Goal: Task Accomplishment & Management: Manage account settings

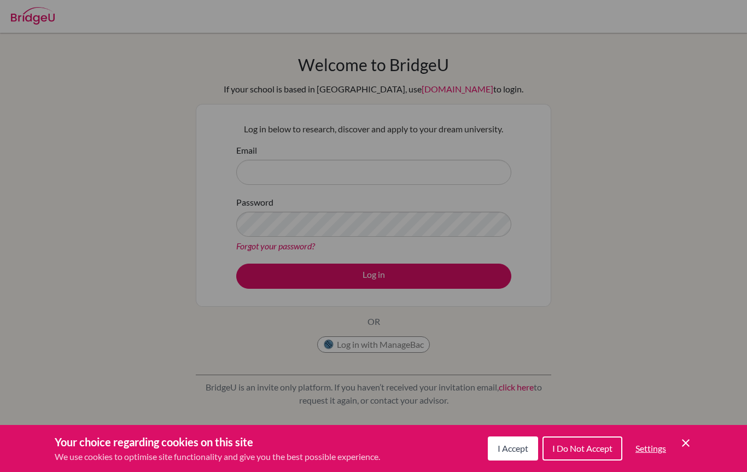
click at [520, 455] on button "I Accept" at bounding box center [513, 449] width 50 height 24
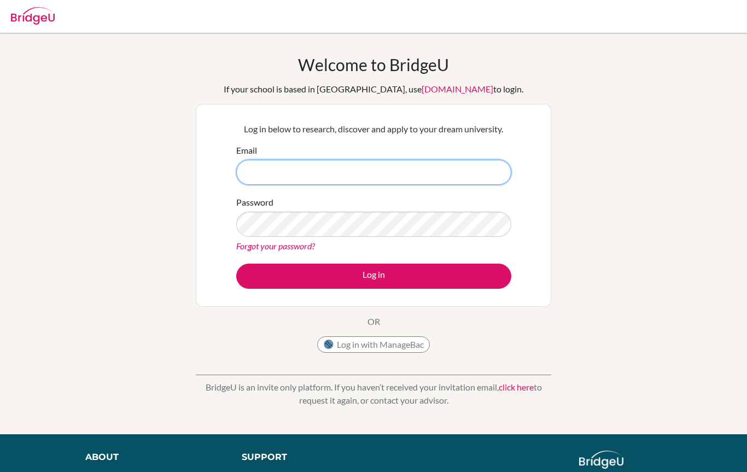
click at [266, 167] on input "Email" at bounding box center [373, 172] width 275 height 25
click at [262, 166] on input "Email" at bounding box center [373, 172] width 275 height 25
type input "haydensu@tais.tw"
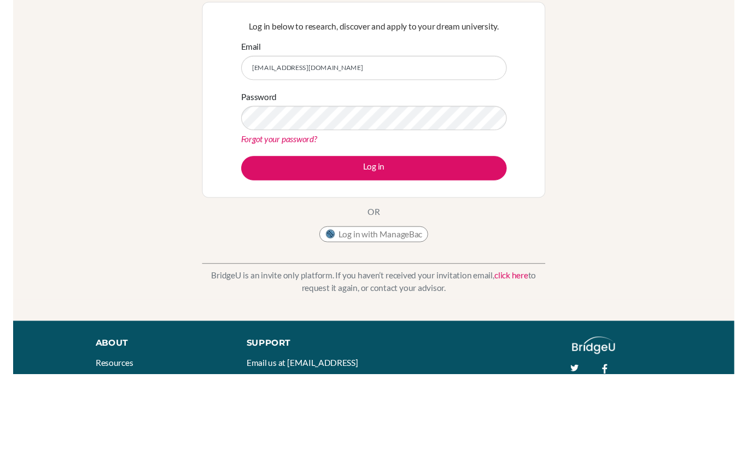
scroll to position [109, 0]
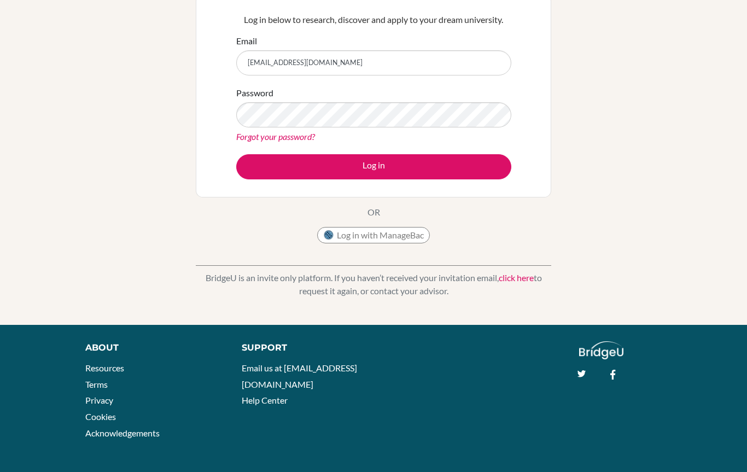
click at [269, 165] on button "Log in" at bounding box center [373, 166] width 275 height 25
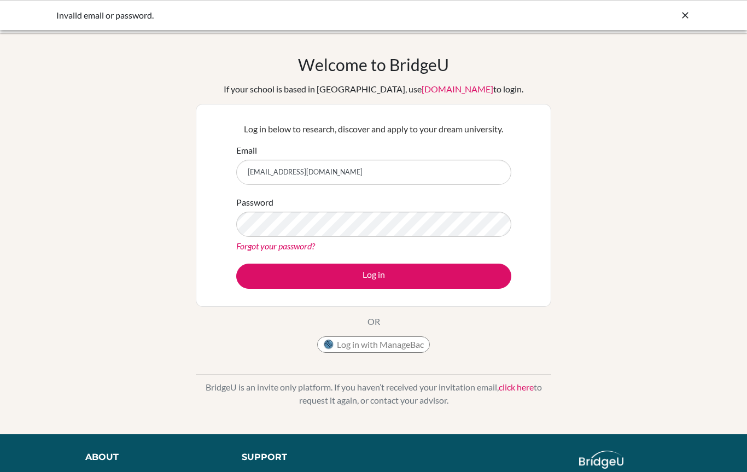
click at [252, 248] on link "Forgot your password?" at bounding box center [275, 246] width 79 height 10
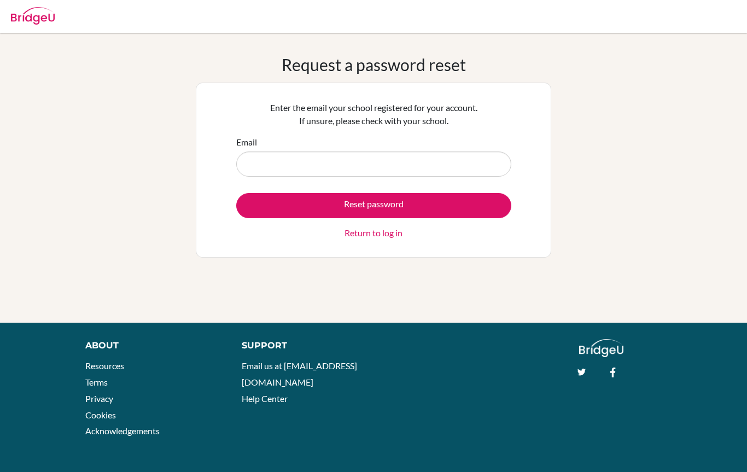
click at [276, 159] on input "Email" at bounding box center [373, 164] width 275 height 25
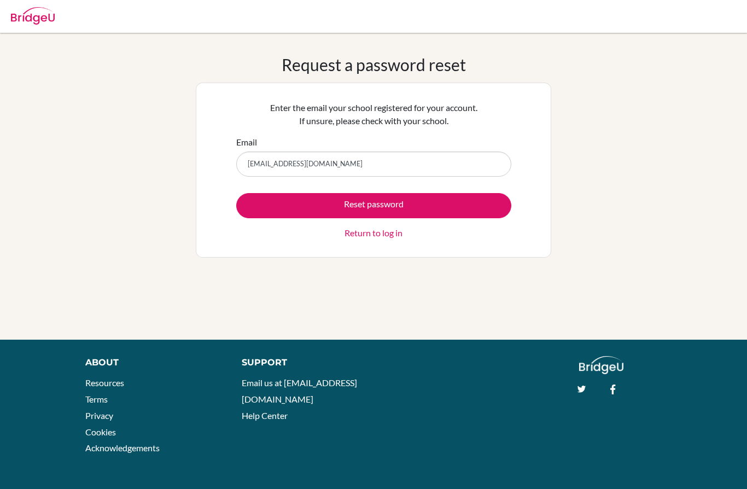
type input "haydensu@tais.tw"
click at [265, 200] on button "Reset password" at bounding box center [373, 205] width 275 height 25
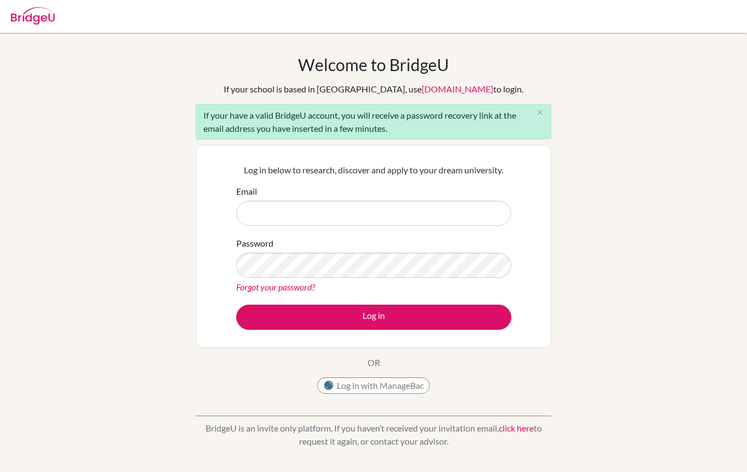
click at [264, 219] on input "Email" at bounding box center [373, 213] width 275 height 25
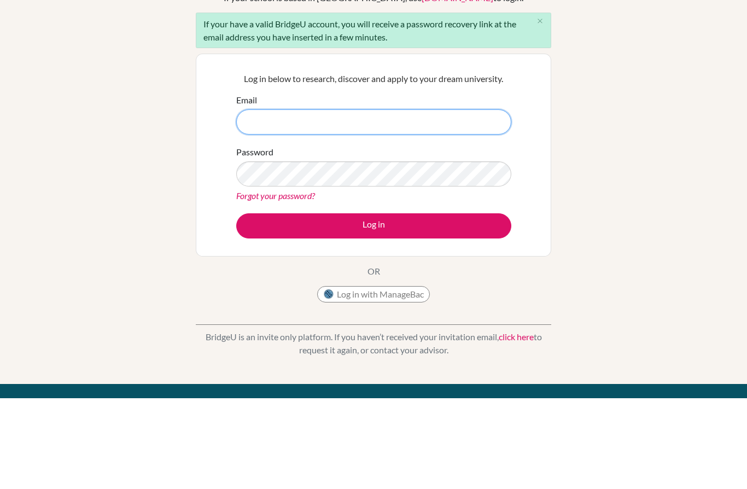
scroll to position [91, 0]
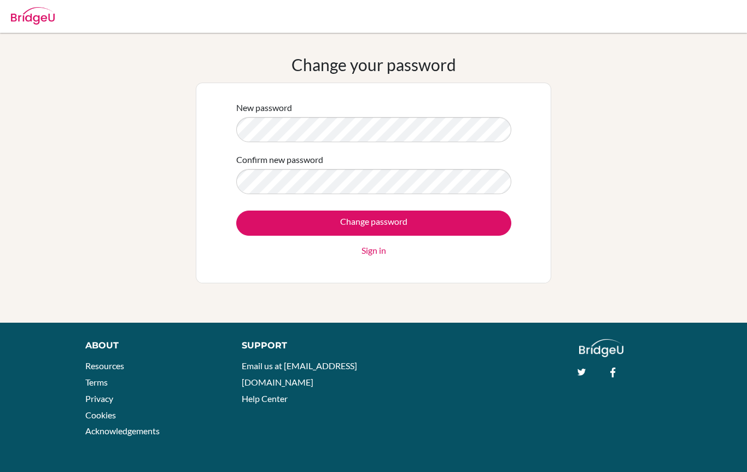
click at [432, 224] on input "Change password" at bounding box center [373, 223] width 275 height 25
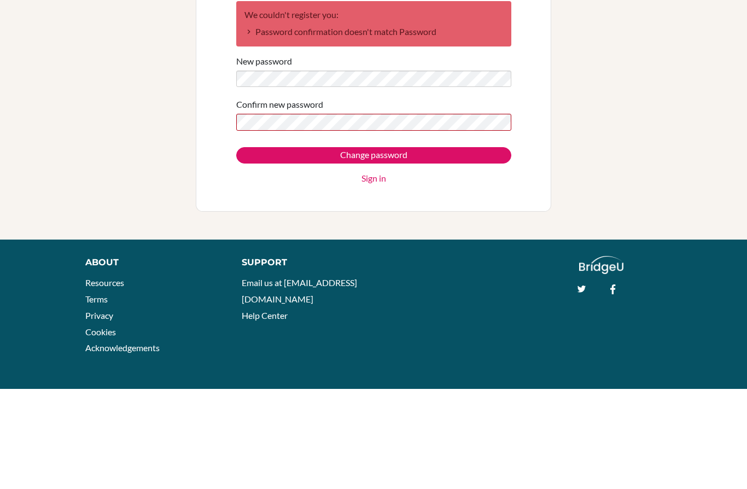
click at [429, 247] on input "Change password" at bounding box center [373, 255] width 275 height 16
click at [256, 247] on input "Change password" at bounding box center [373, 255] width 275 height 16
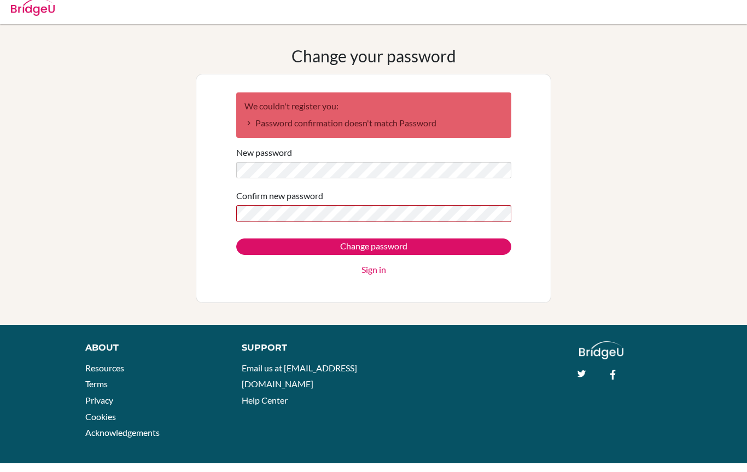
click at [248, 157] on label "New password" at bounding box center [264, 161] width 56 height 13
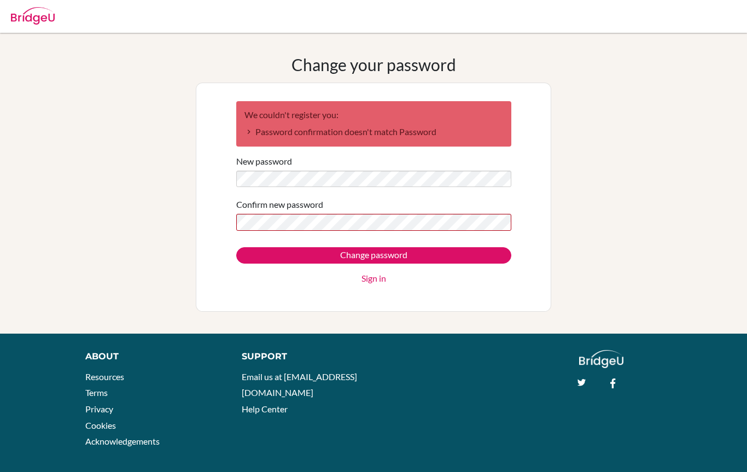
click at [261, 165] on label "New password" at bounding box center [264, 161] width 56 height 13
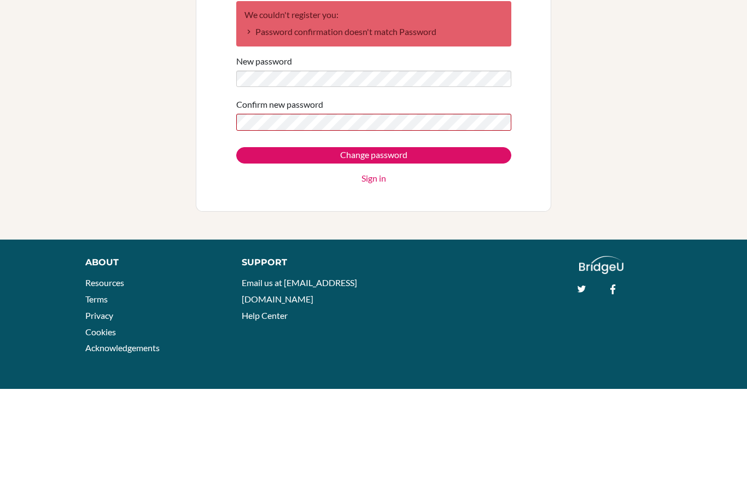
click at [265, 247] on input "Change password" at bounding box center [373, 255] width 275 height 16
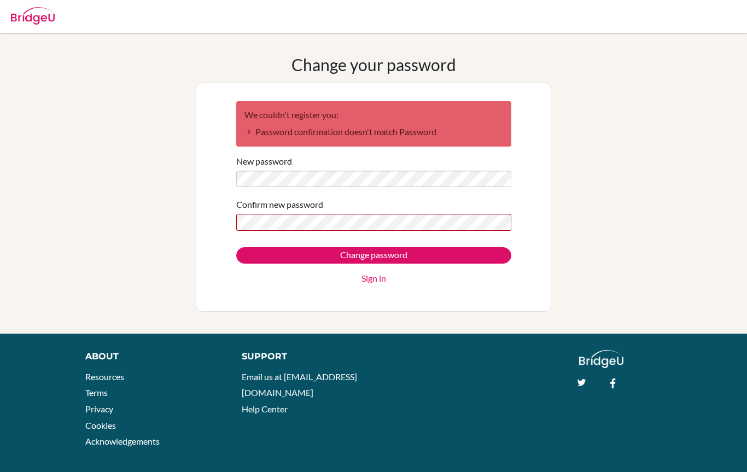
click at [273, 255] on input "Change password" at bounding box center [373, 255] width 275 height 16
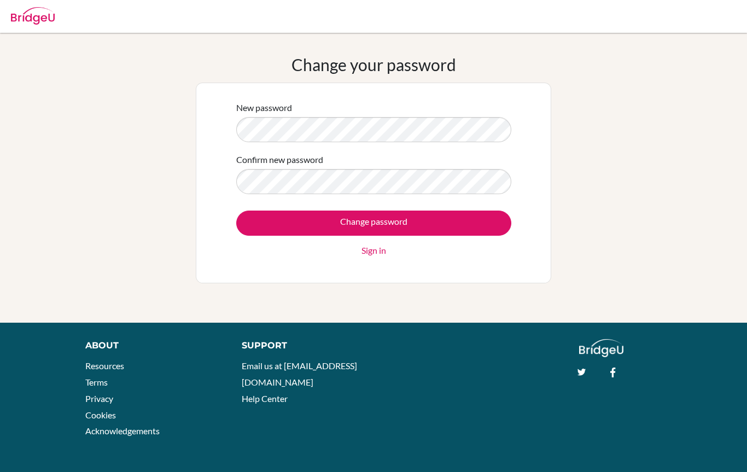
click at [267, 102] on label "New password" at bounding box center [264, 107] width 56 height 13
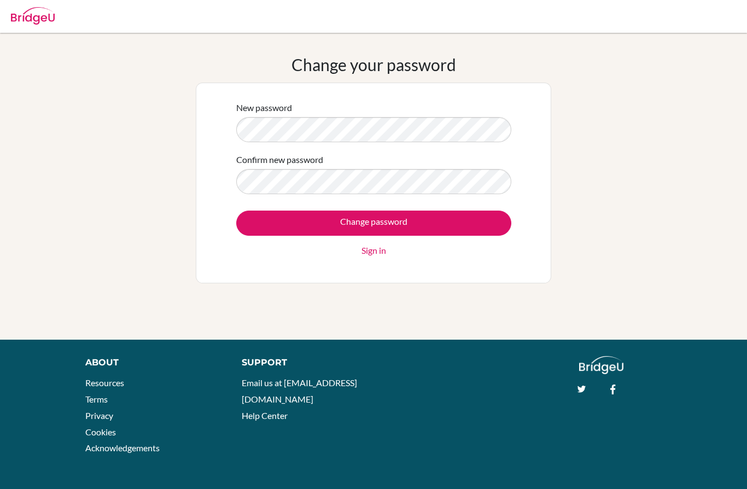
click at [261, 213] on input "Change password" at bounding box center [373, 223] width 275 height 25
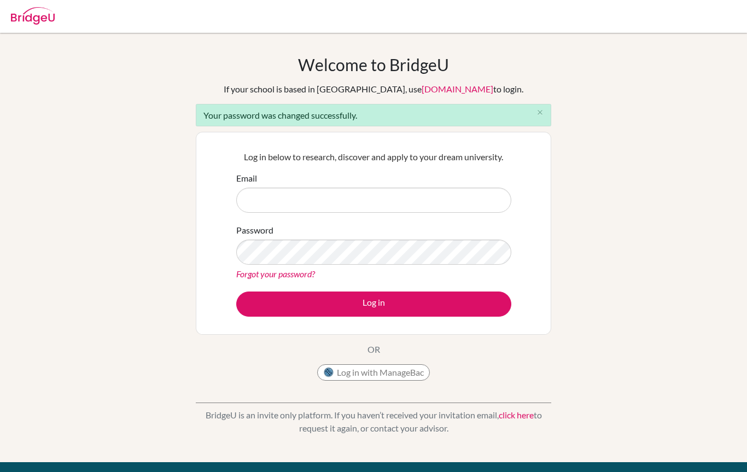
click at [267, 202] on input "Email" at bounding box center [373, 200] width 275 height 25
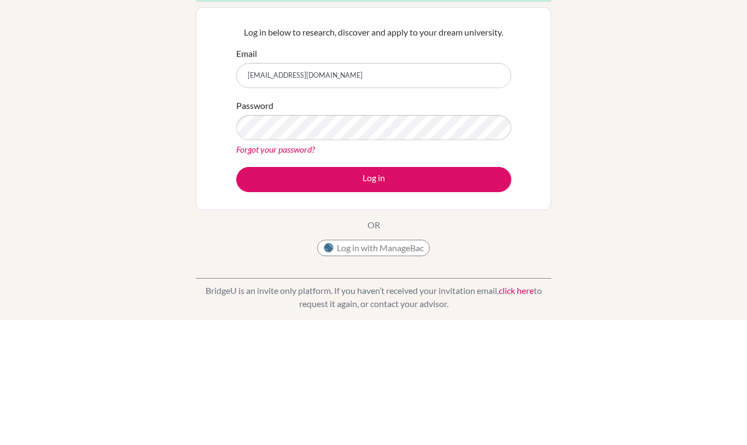
type input "haydensu@tais.tw"
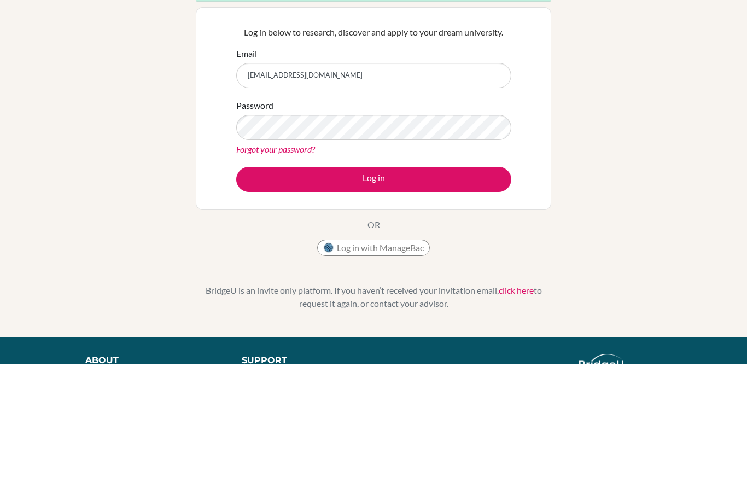
click at [444, 292] on button "Log in" at bounding box center [373, 304] width 275 height 25
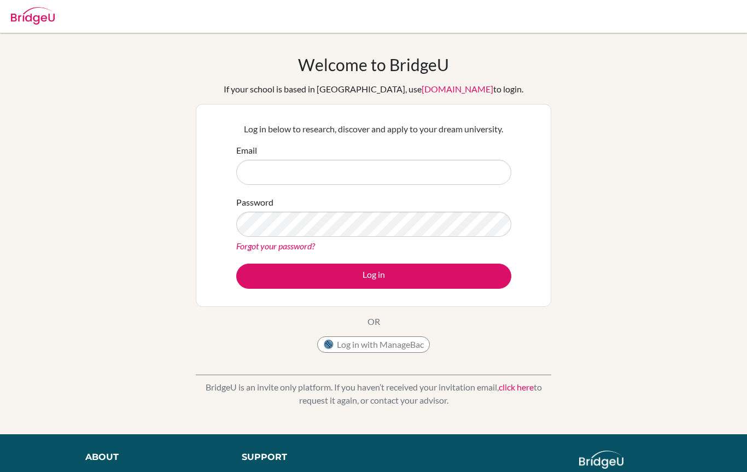
click at [274, 167] on input "Email" at bounding box center [373, 172] width 275 height 25
type input "haydensu@tais.tw"
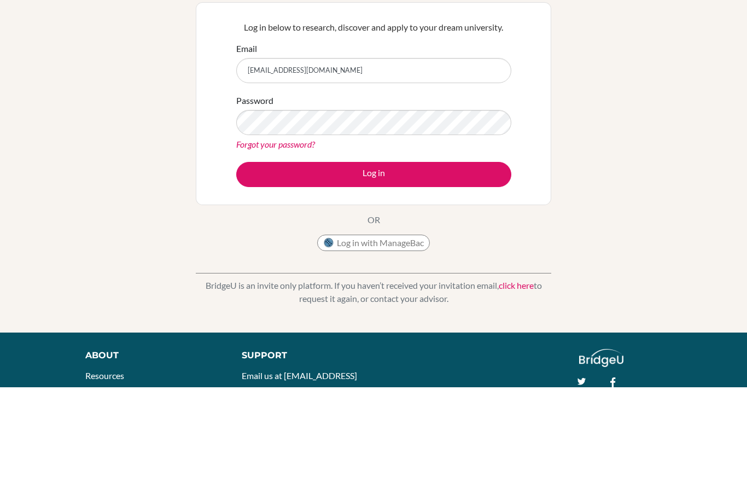
click at [256, 264] on button "Log in" at bounding box center [373, 276] width 275 height 25
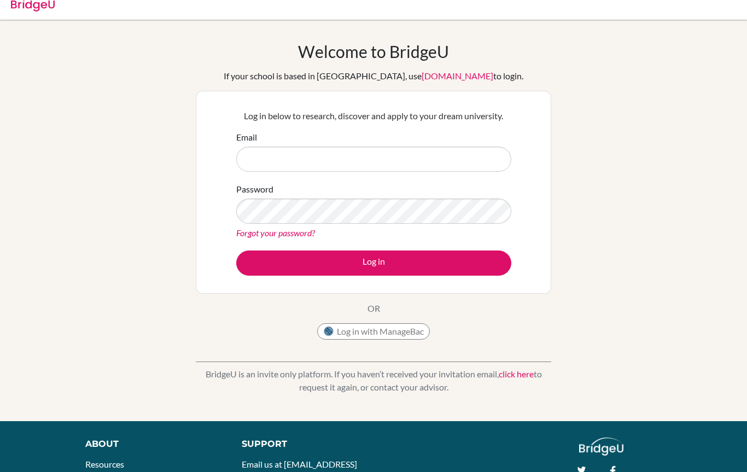
scroll to position [13, 0]
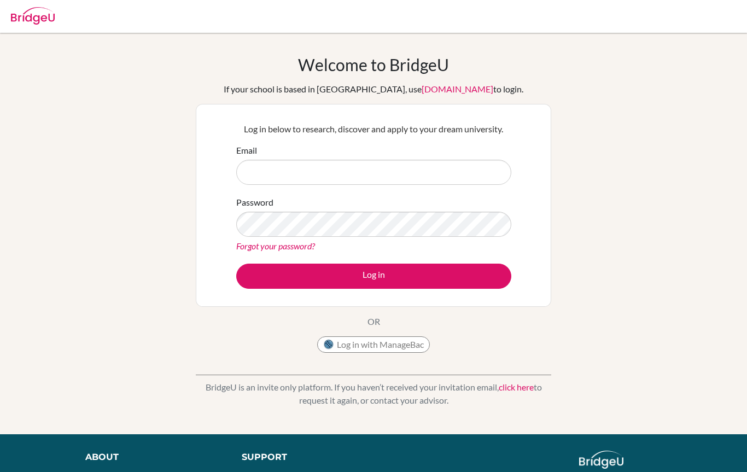
click at [264, 166] on input "Email" at bounding box center [373, 172] width 275 height 25
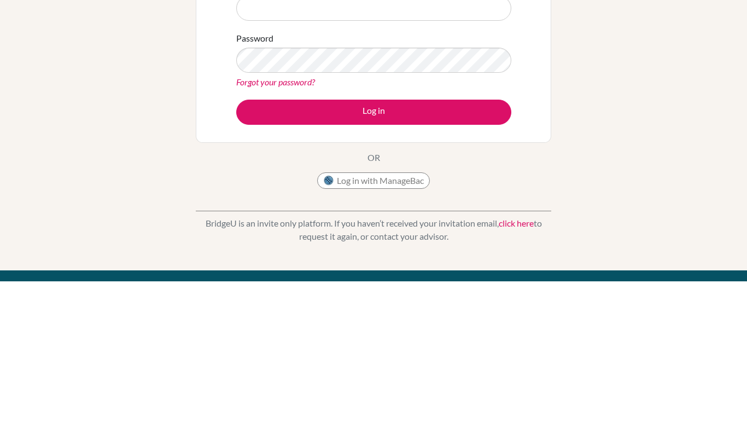
click at [468, 264] on button "Log in" at bounding box center [373, 276] width 275 height 25
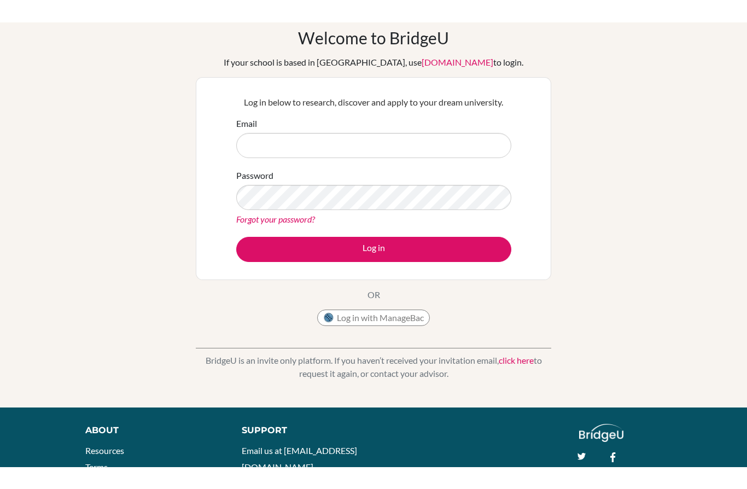
scroll to position [46, 0]
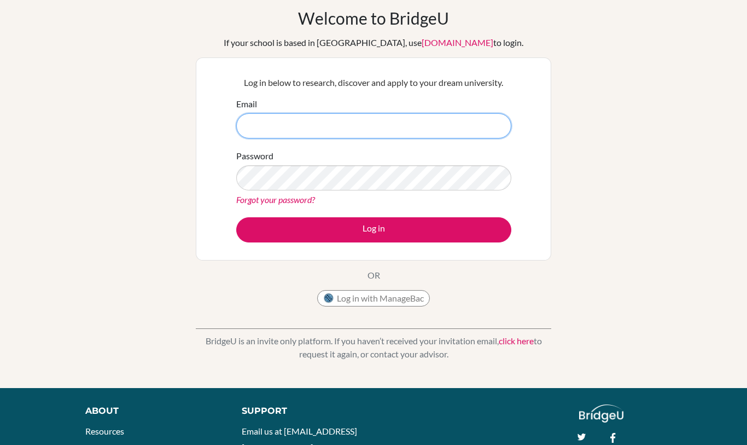
click at [258, 125] on input "Email" at bounding box center [373, 126] width 275 height 25
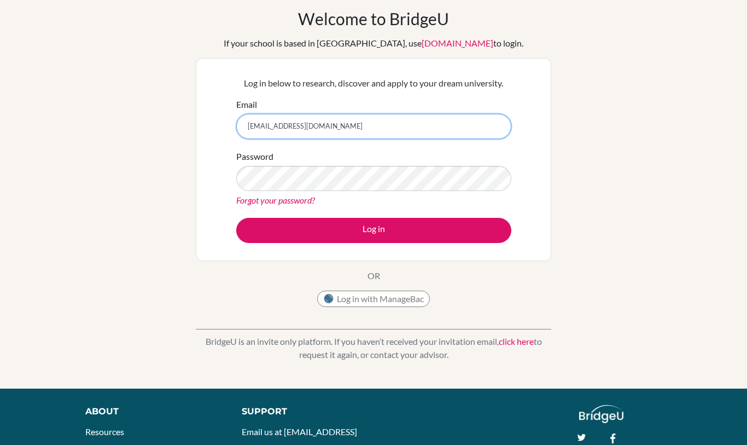
type input "[EMAIL_ADDRESS][DOMAIN_NAME]"
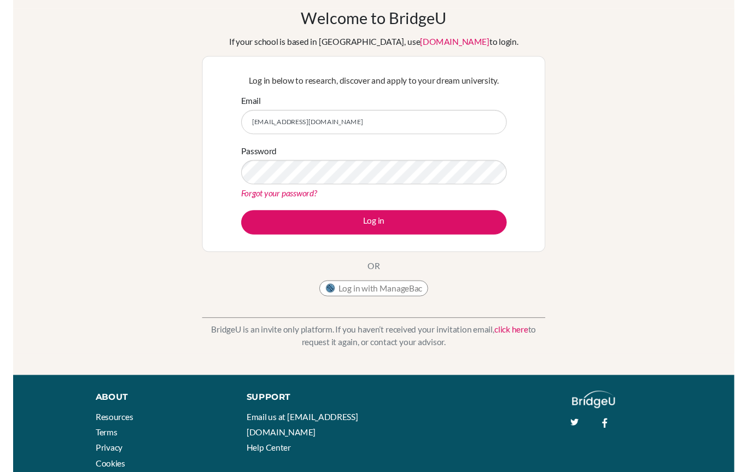
scroll to position [46, 0]
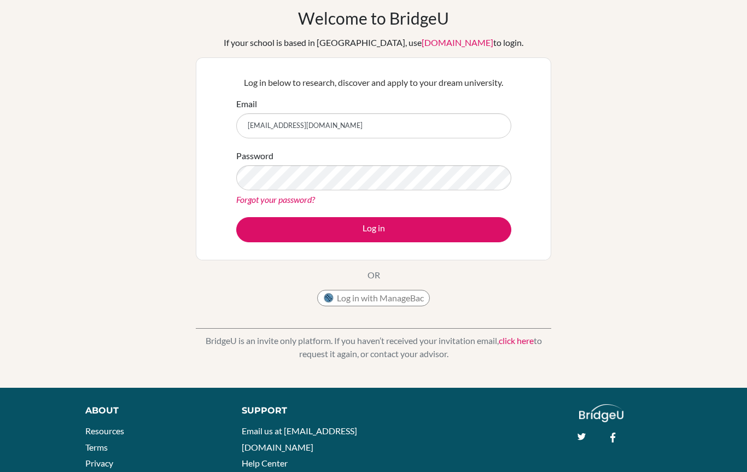
click at [258, 226] on button "Log in" at bounding box center [373, 229] width 275 height 25
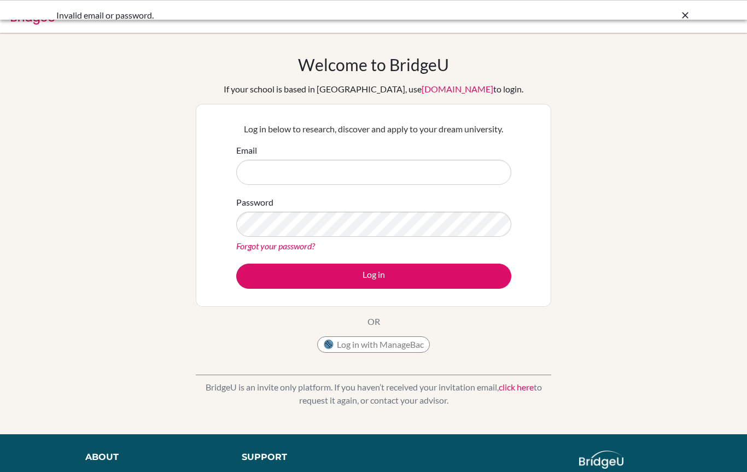
scroll to position [33, 0]
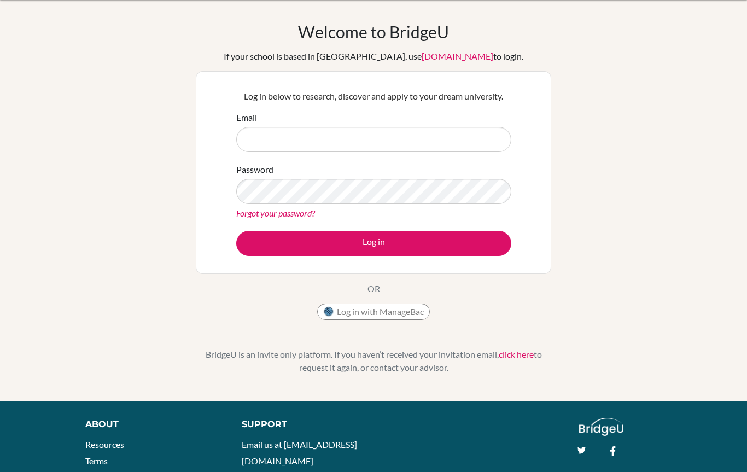
click at [253, 218] on link "Forgot your password?" at bounding box center [275, 213] width 79 height 10
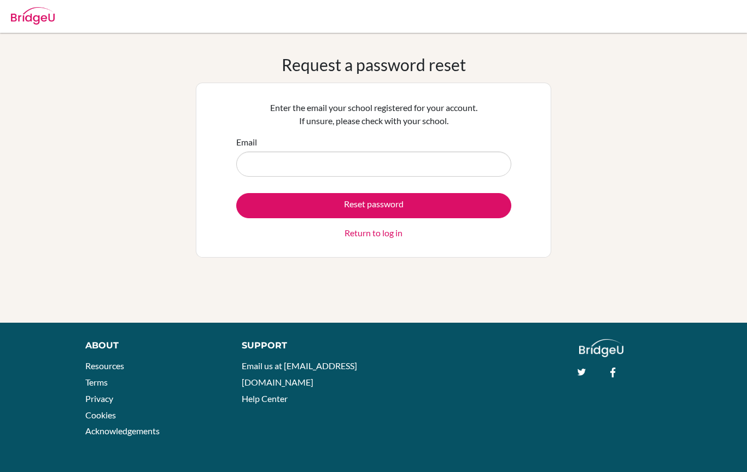
click at [259, 167] on input "Email" at bounding box center [373, 164] width 275 height 25
type input "[EMAIL_ADDRESS][DOMAIN_NAME]"
click at [395, 197] on button "Reset password" at bounding box center [373, 205] width 275 height 25
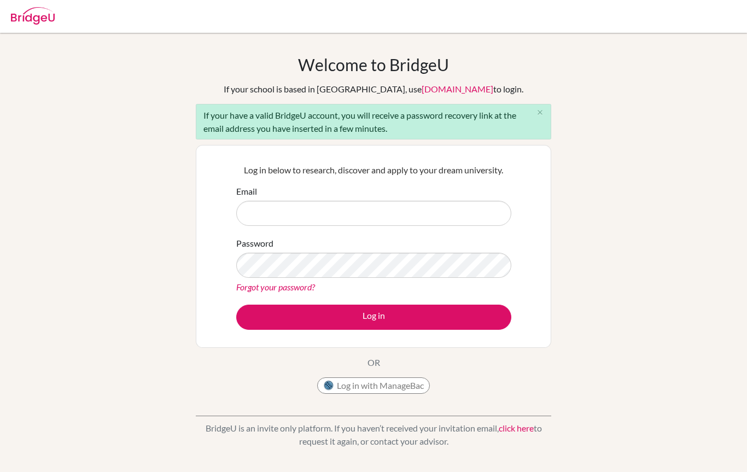
click at [258, 203] on input "Email" at bounding box center [373, 213] width 275 height 25
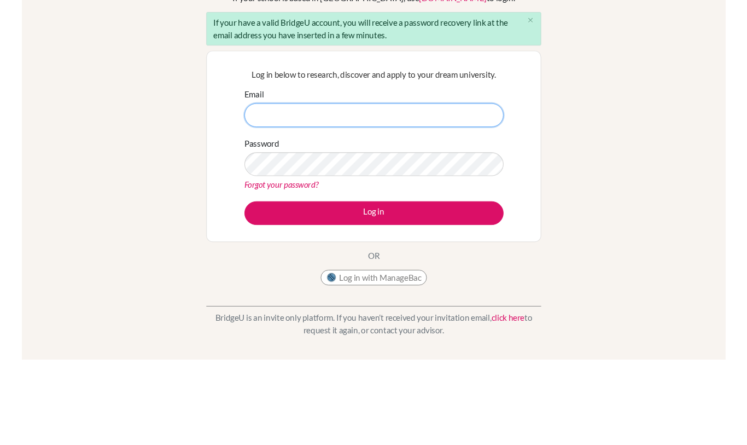
scroll to position [91, 0]
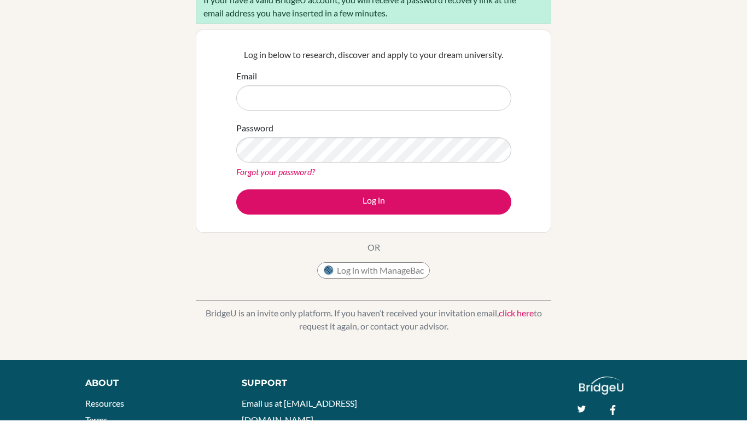
click at [250, 191] on link "Forgot your password?" at bounding box center [275, 196] width 79 height 10
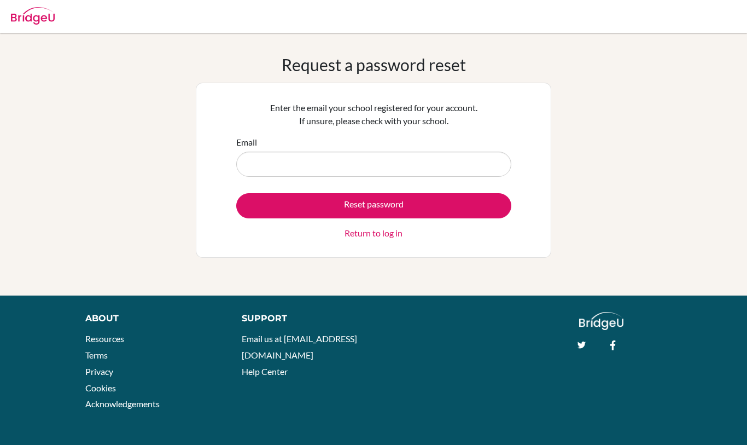
click at [258, 162] on input "Email" at bounding box center [373, 164] width 275 height 25
type input "haydensu@tais.tw"
click at [346, 207] on button "Reset password" at bounding box center [373, 205] width 275 height 25
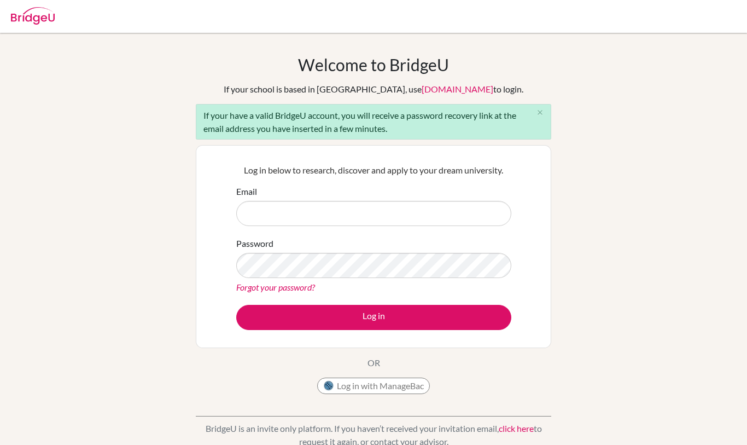
click at [254, 216] on input "Email" at bounding box center [373, 213] width 275 height 25
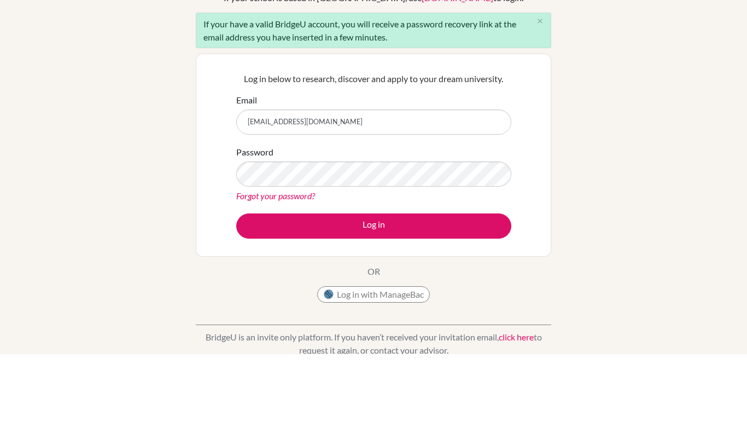
type input "[EMAIL_ADDRESS][DOMAIN_NAME]"
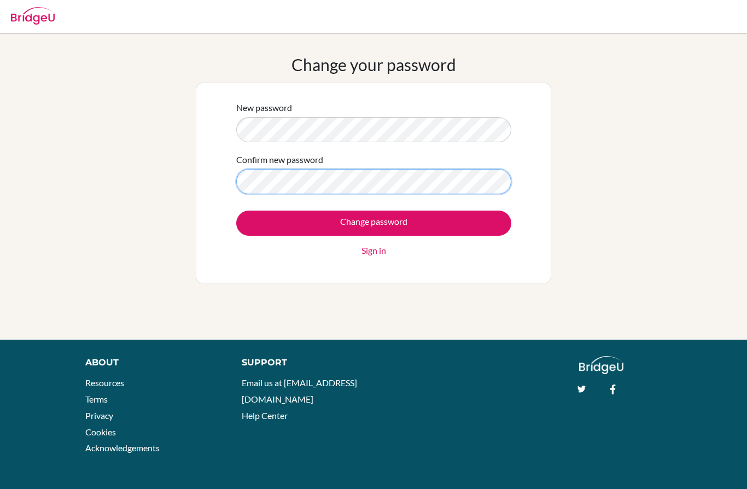
click at [374, 223] on input "Change password" at bounding box center [373, 223] width 275 height 25
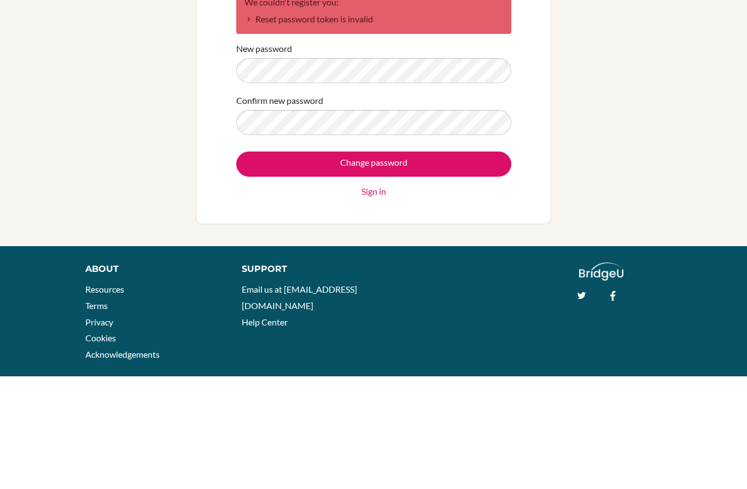
click at [247, 264] on input "Change password" at bounding box center [373, 276] width 275 height 25
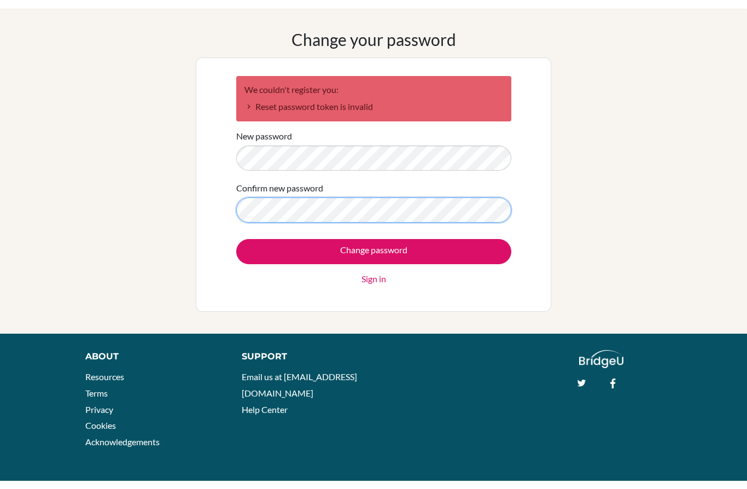
scroll to position [17, 0]
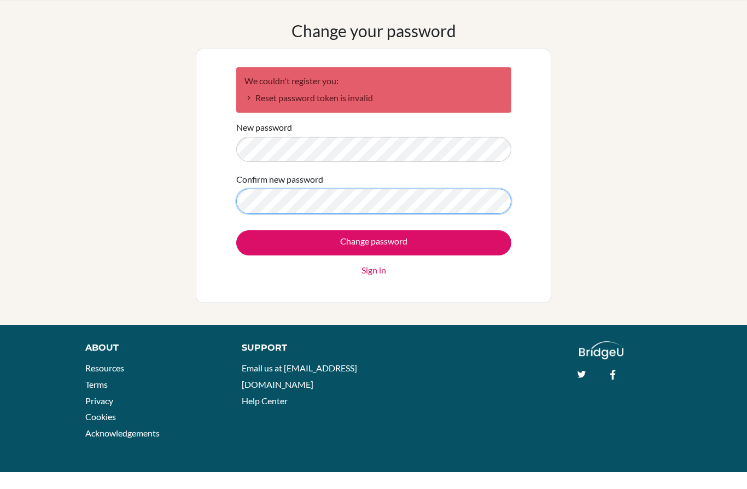
click at [374, 247] on input "Change password" at bounding box center [373, 259] width 275 height 25
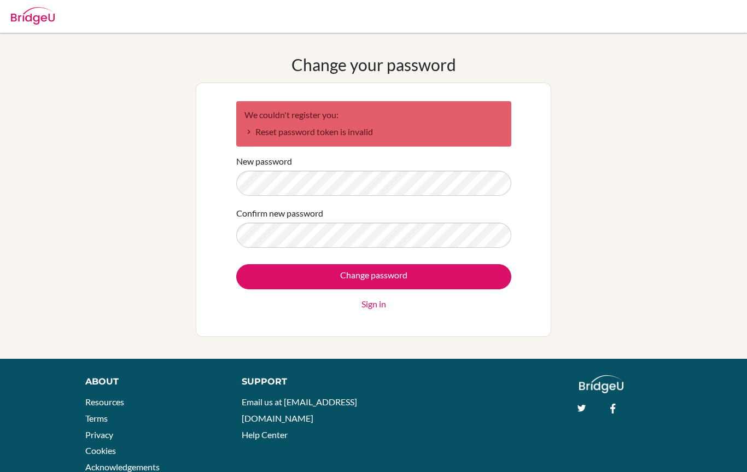
click at [273, 277] on input "Change password" at bounding box center [373, 276] width 275 height 25
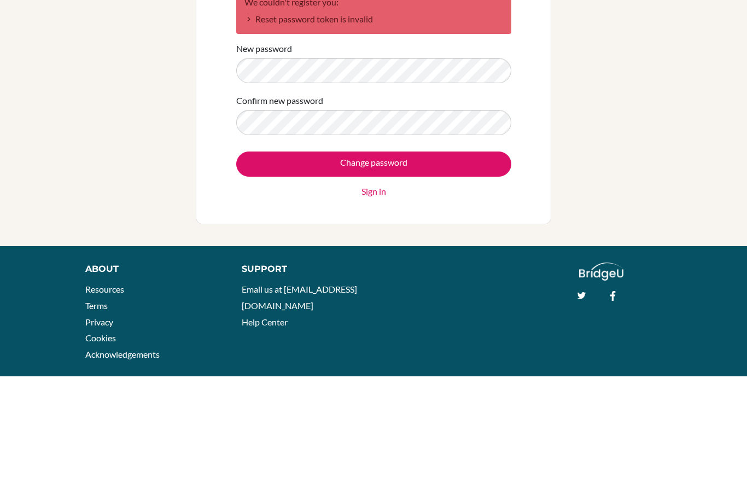
click at [251, 264] on input "Change password" at bounding box center [373, 276] width 275 height 25
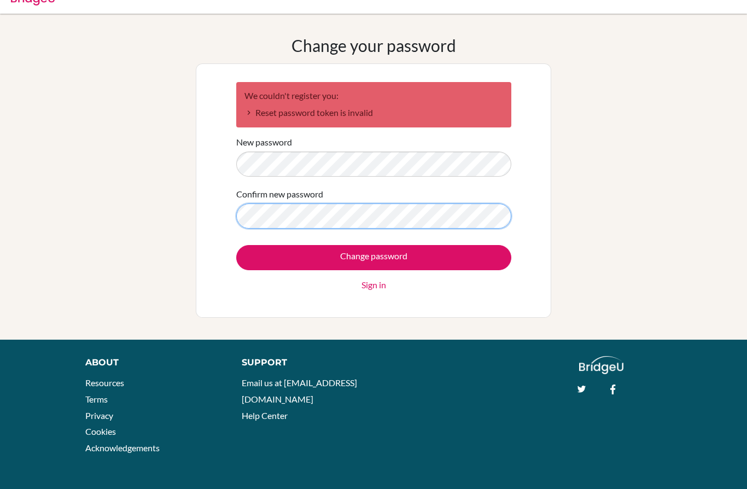
scroll to position [17, 0]
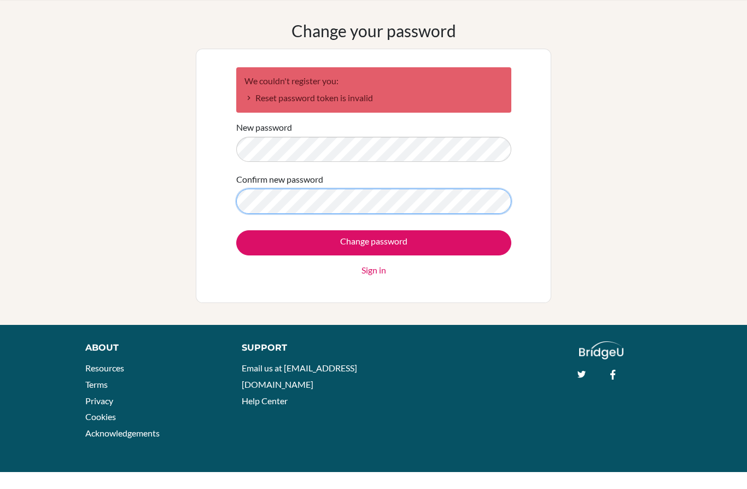
click at [374, 247] on input "Change password" at bounding box center [373, 259] width 275 height 25
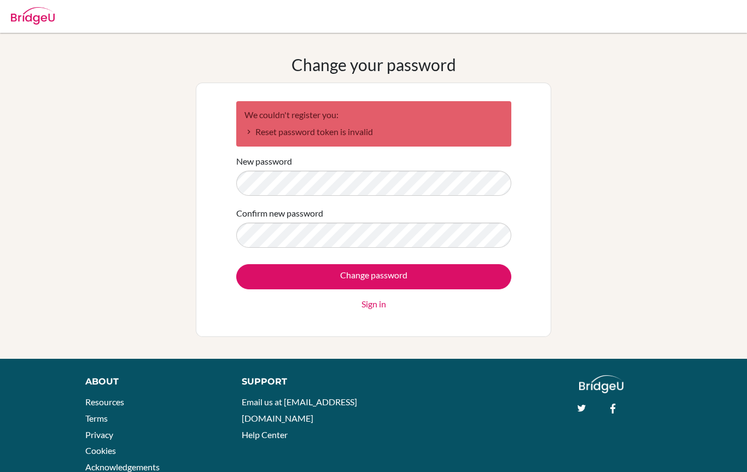
click at [257, 219] on label "Confirm new password" at bounding box center [279, 213] width 87 height 13
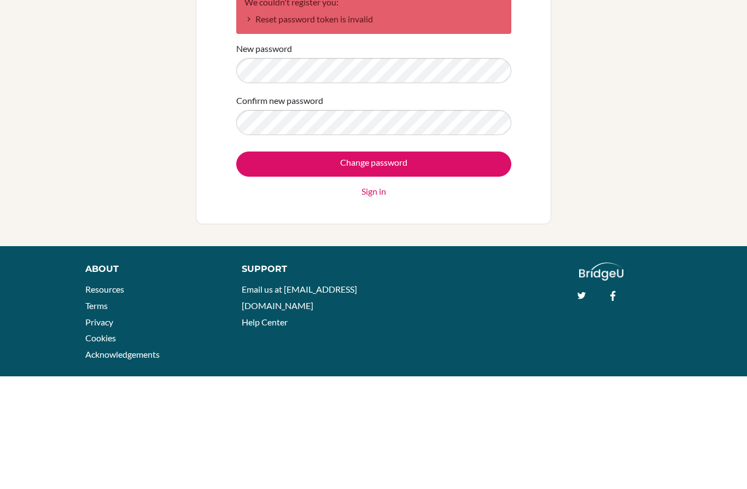
click at [261, 264] on input "Change password" at bounding box center [373, 276] width 275 height 25
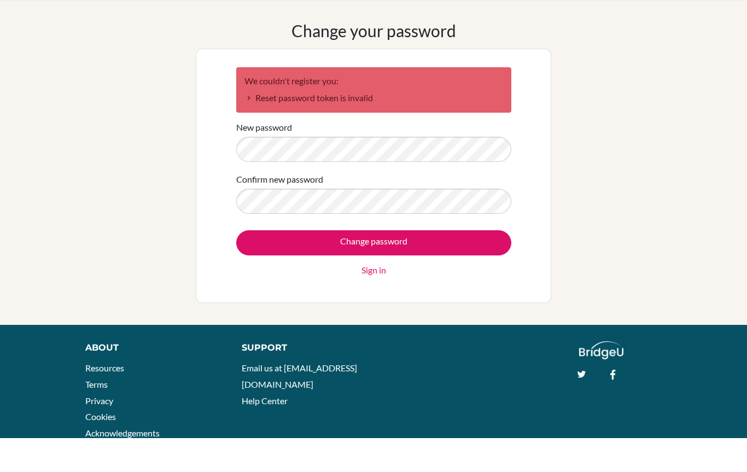
click at [254, 207] on label "Confirm new password" at bounding box center [279, 213] width 87 height 13
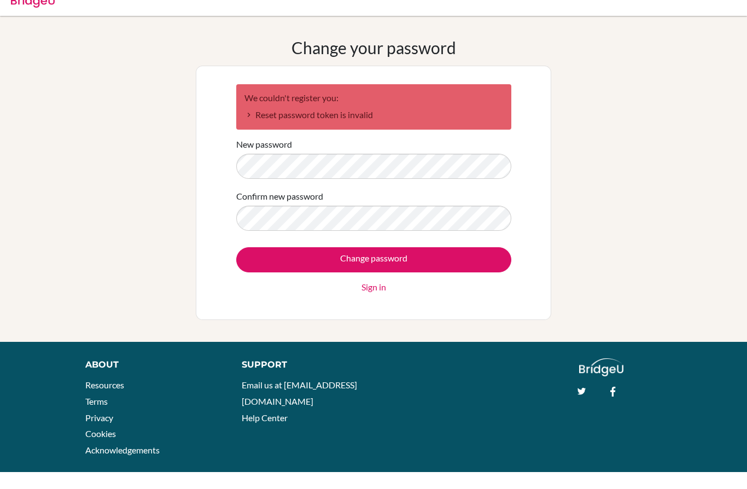
click at [185, 133] on div "Change your password We couldn't register you: Reset password token is invalid …" at bounding box center [373, 196] width 747 height 282
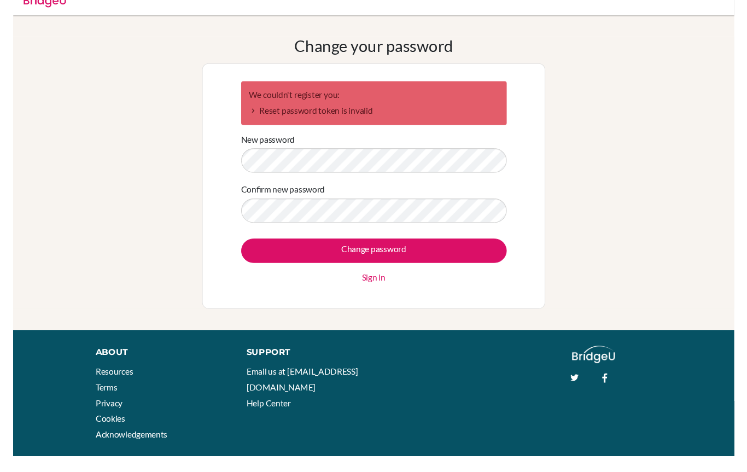
scroll to position [34, 0]
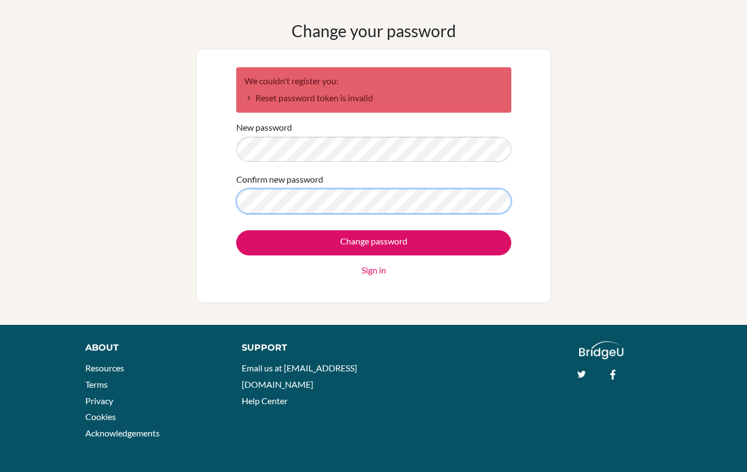
click at [374, 242] on input "Change password" at bounding box center [373, 242] width 275 height 25
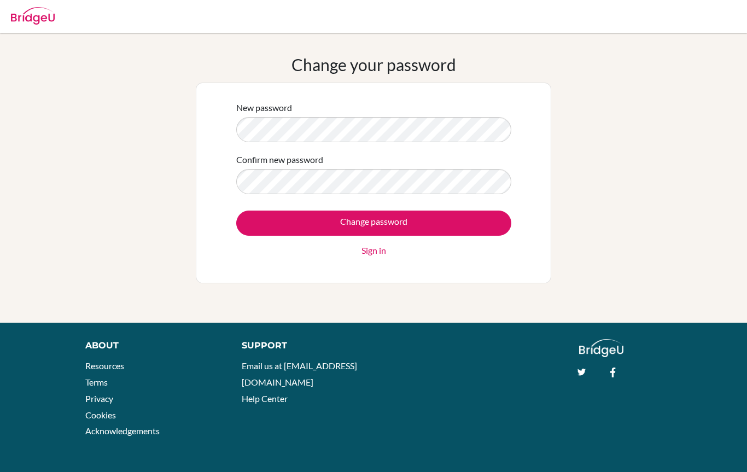
click at [264, 224] on input "Change password" at bounding box center [373, 223] width 275 height 25
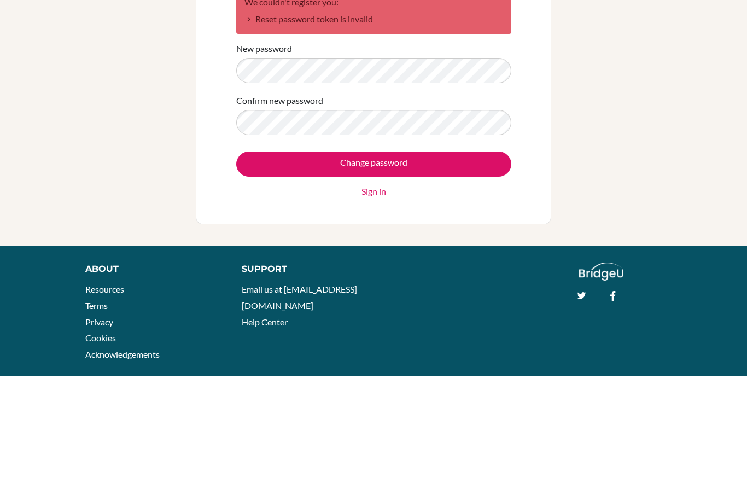
click at [262, 264] on input "Change password" at bounding box center [373, 276] width 275 height 25
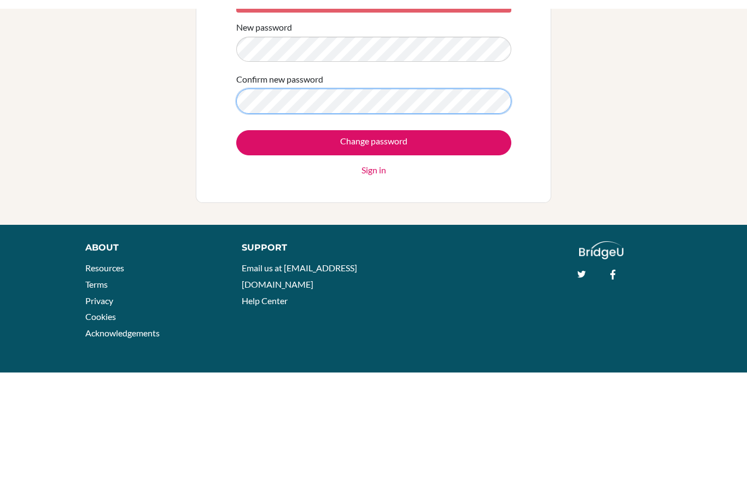
scroll to position [17, 0]
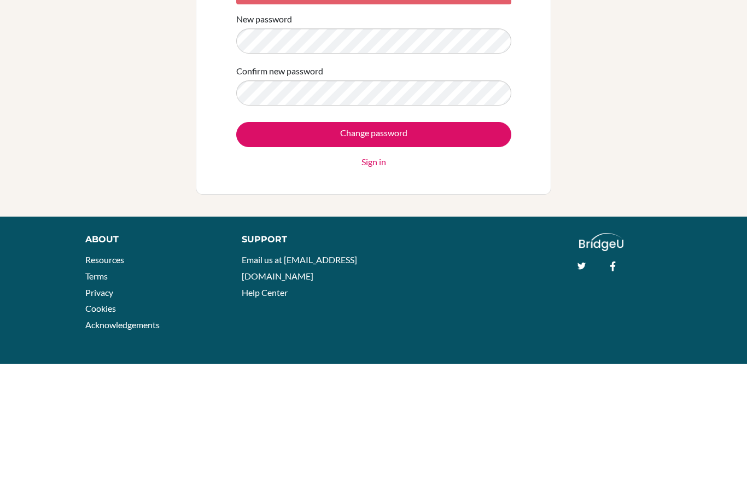
click at [247, 247] on input "Change password" at bounding box center [373, 259] width 275 height 25
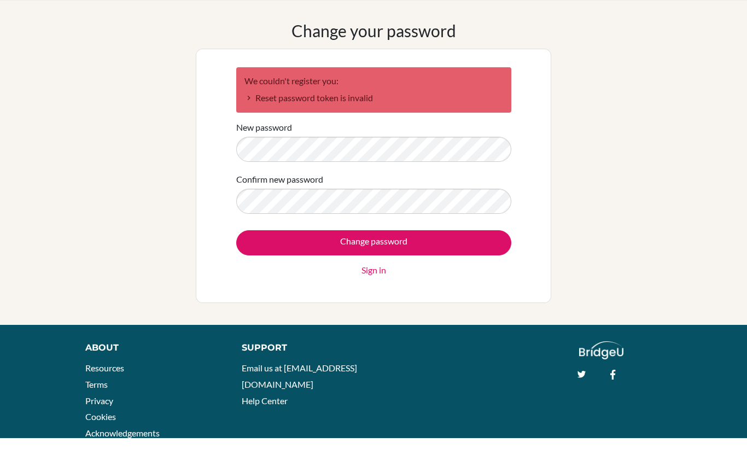
click at [669, 258] on div "Change your password We couldn't register you: Reset password token is invalid …" at bounding box center [373, 196] width 747 height 282
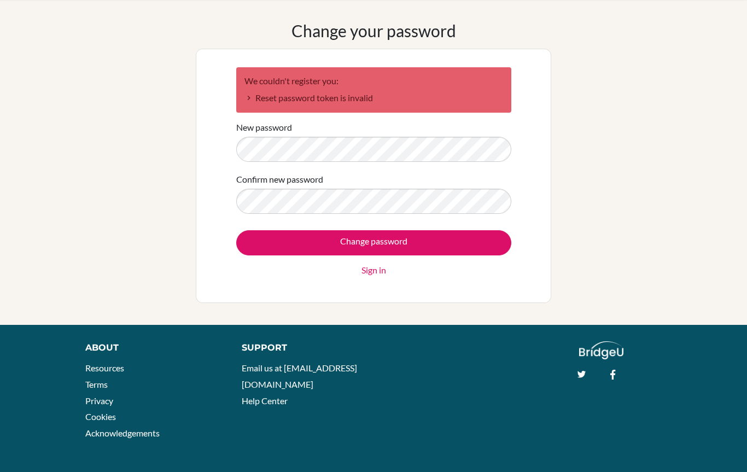
click at [612, 358] on img at bounding box center [601, 350] width 44 height 18
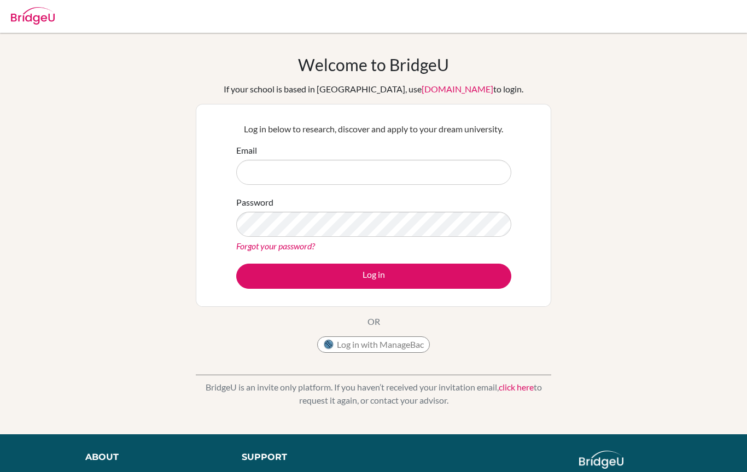
click at [266, 176] on input "Email" at bounding box center [373, 172] width 275 height 25
type input "[EMAIL_ADDRESS][DOMAIN_NAME]"
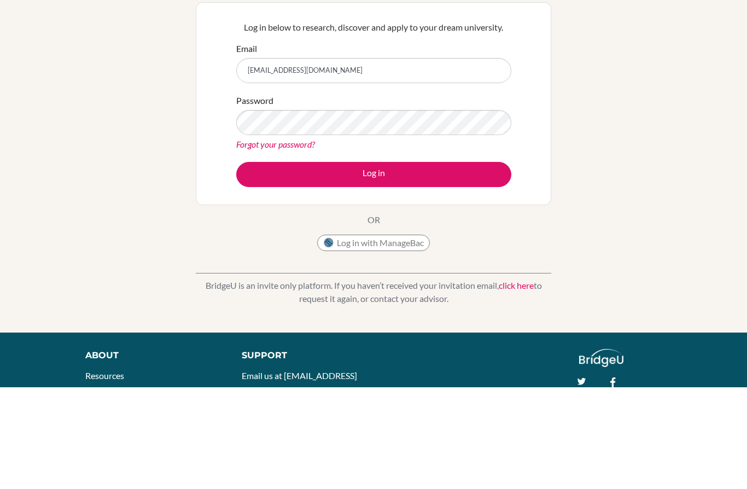
click at [251, 264] on button "Log in" at bounding box center [373, 276] width 275 height 25
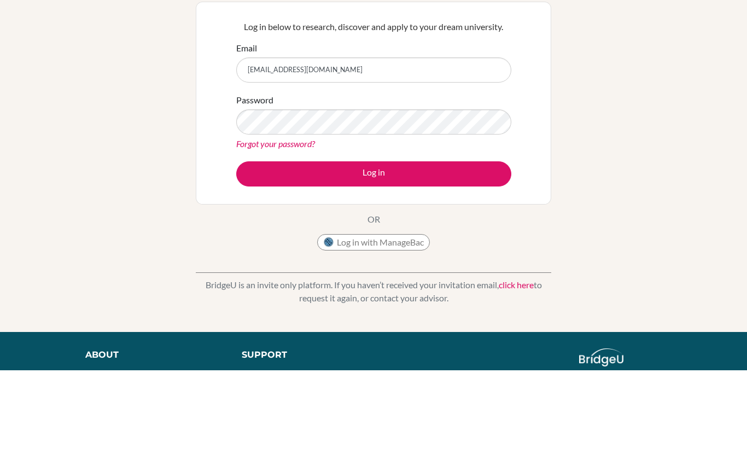
click at [250, 264] on button "Log in" at bounding box center [373, 276] width 275 height 25
click at [374, 264] on button "Log in" at bounding box center [373, 276] width 275 height 25
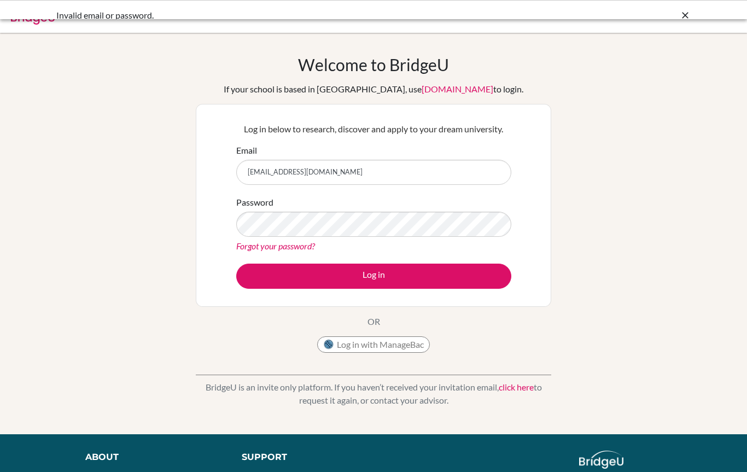
scroll to position [102, 0]
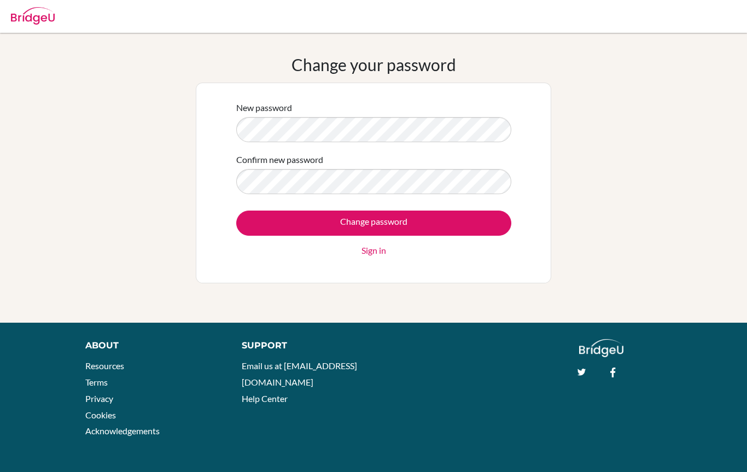
click at [261, 215] on input "Change password" at bounding box center [373, 223] width 275 height 25
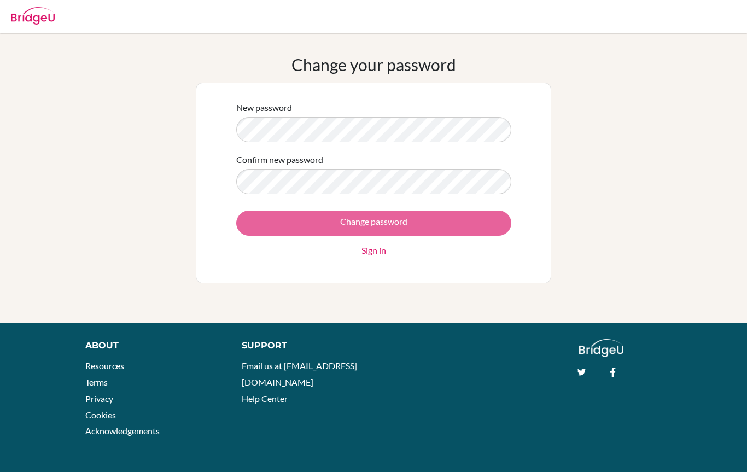
click at [272, 220] on div "Change password Sign in" at bounding box center [373, 234] width 275 height 46
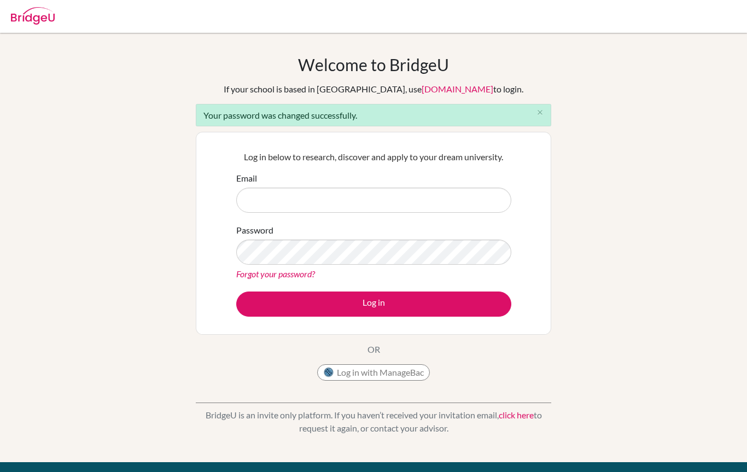
click at [260, 197] on input "Email" at bounding box center [373, 200] width 275 height 25
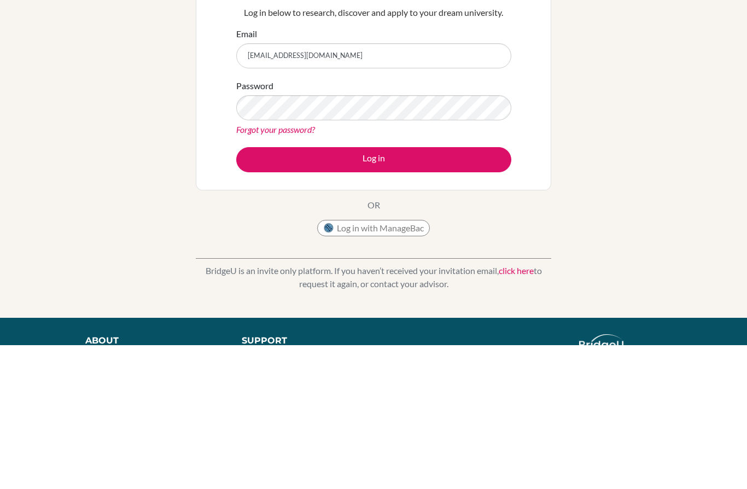
type input "haydensu@tais.tw"
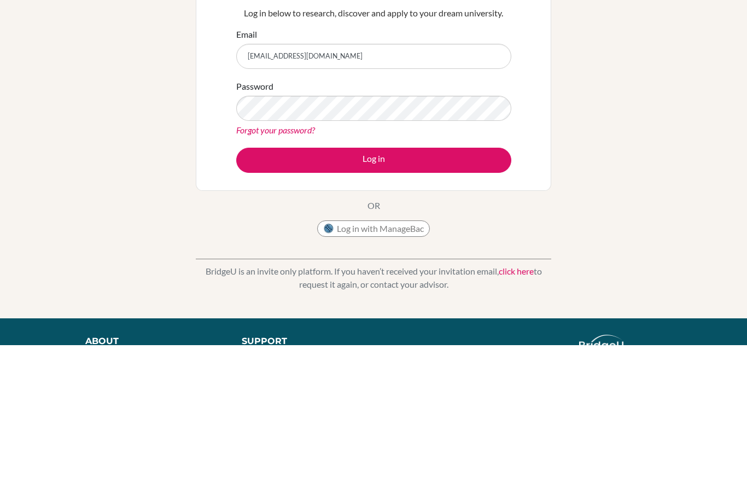
click at [438, 292] on button "Log in" at bounding box center [373, 304] width 275 height 25
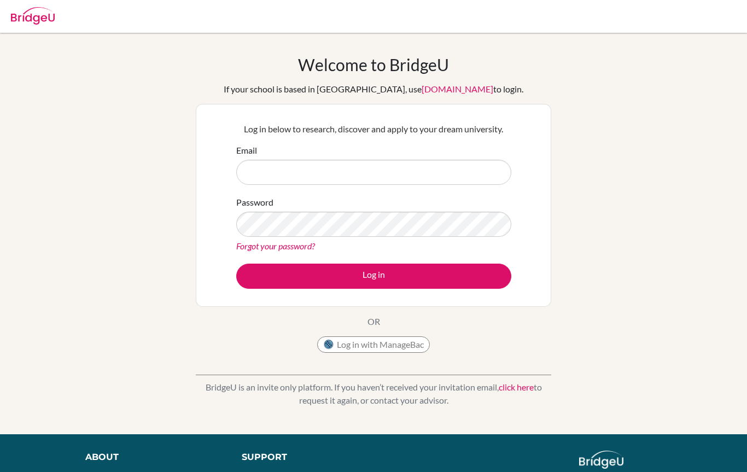
click at [33, 18] on img at bounding box center [33, 16] width 44 height 18
click at [22, 16] on img at bounding box center [33, 16] width 44 height 18
